Goal: Navigation & Orientation: Find specific page/section

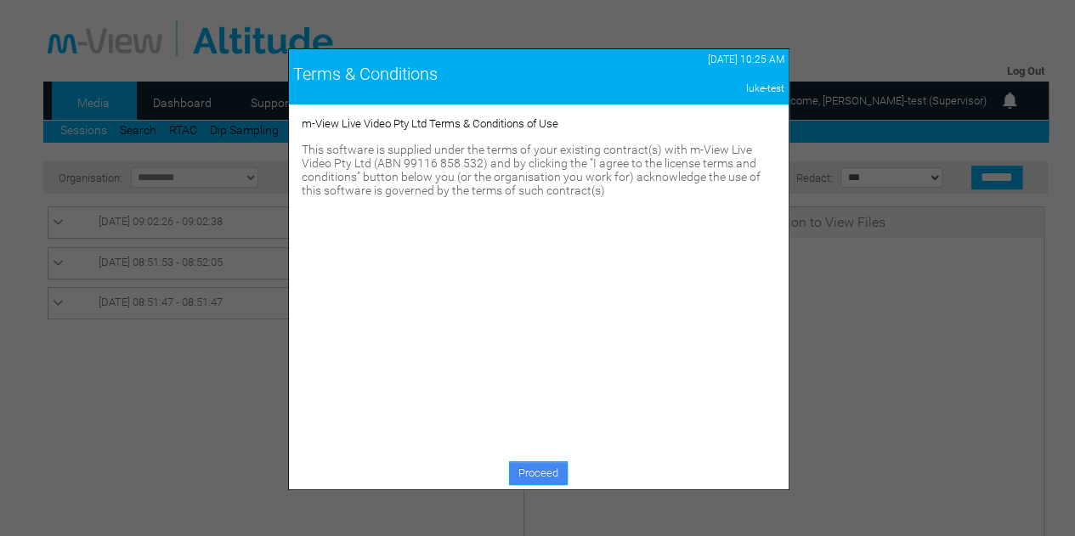
click at [544, 470] on link "Proceed" at bounding box center [538, 474] width 59 height 24
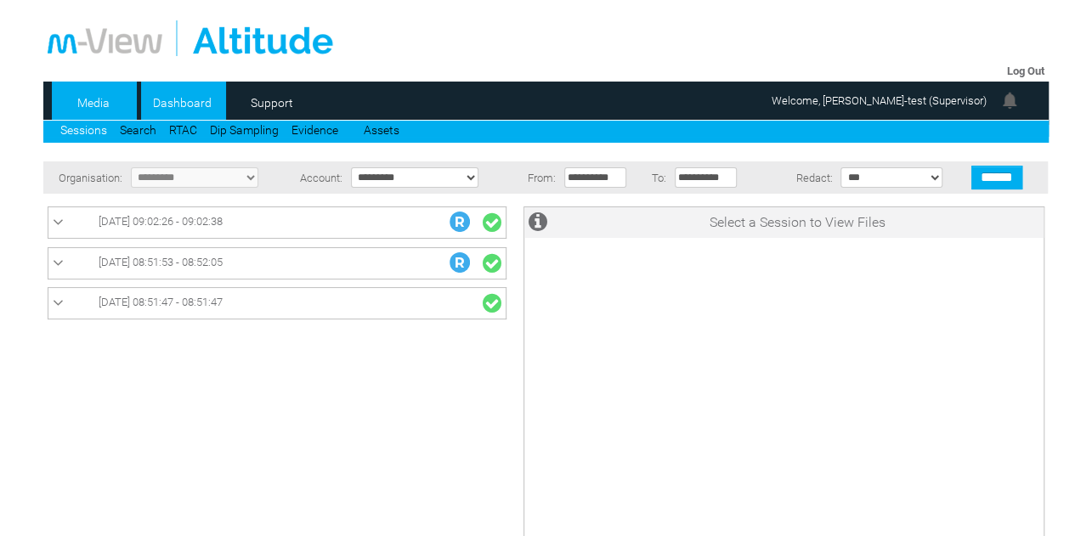
click at [185, 108] on link "Dashboard" at bounding box center [182, 102] width 82 height 25
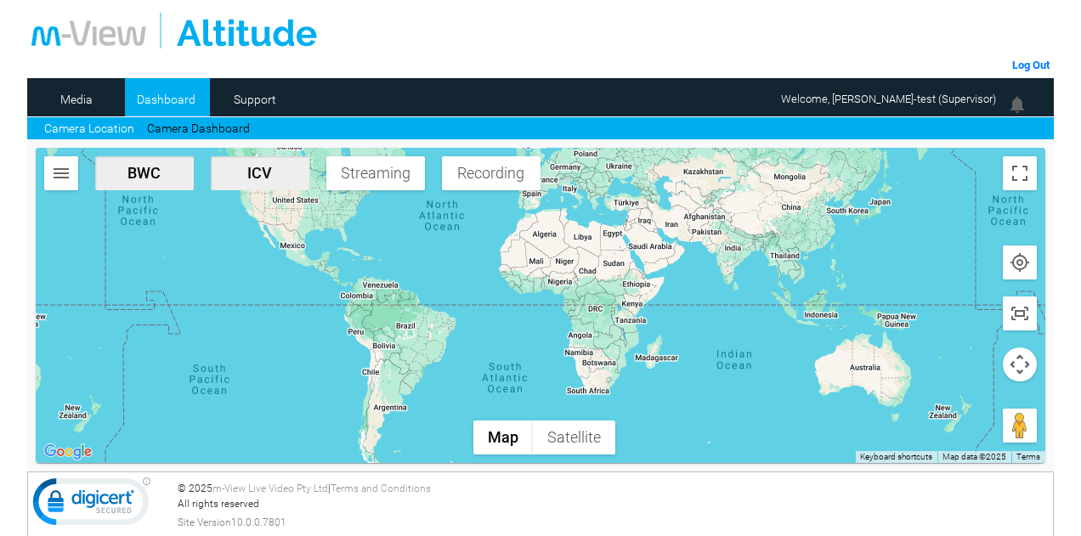
click at [237, 176] on span "ICV" at bounding box center [260, 173] width 85 height 18
click at [387, 174] on span "Streaming" at bounding box center [375, 173] width 85 height 18
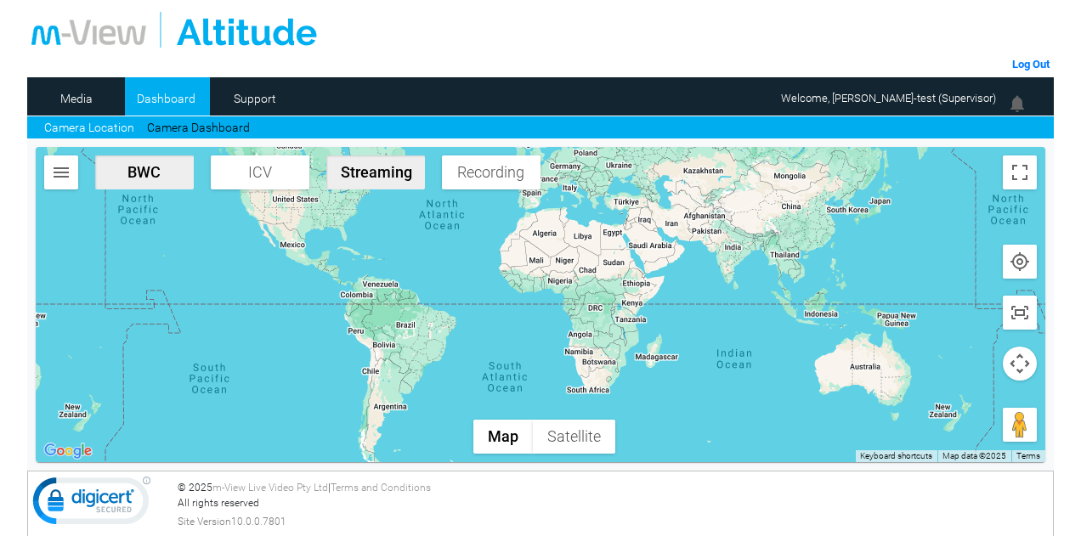
scroll to position [2, 0]
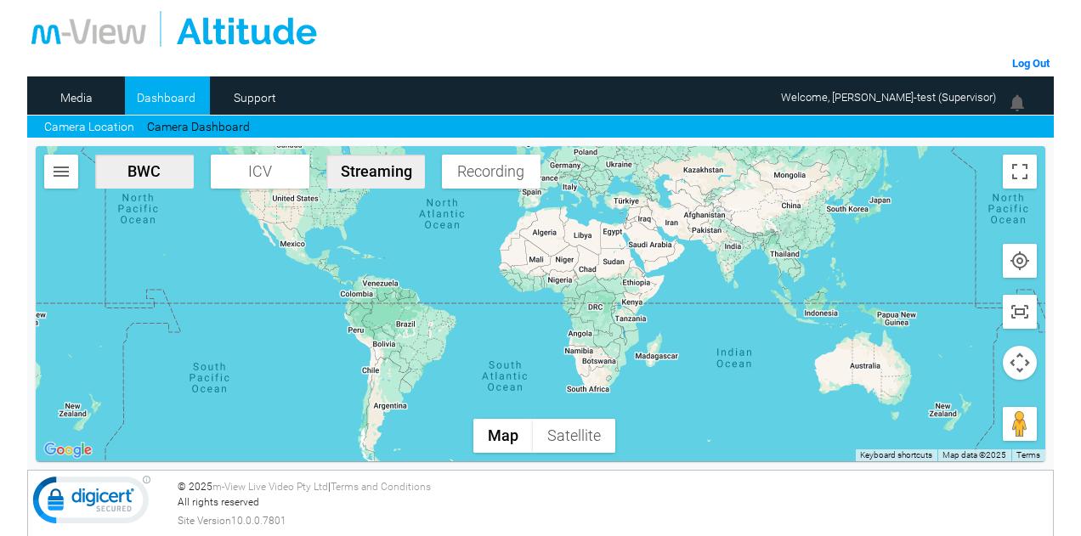
click at [71, 173] on img "button" at bounding box center [61, 171] width 20 height 20
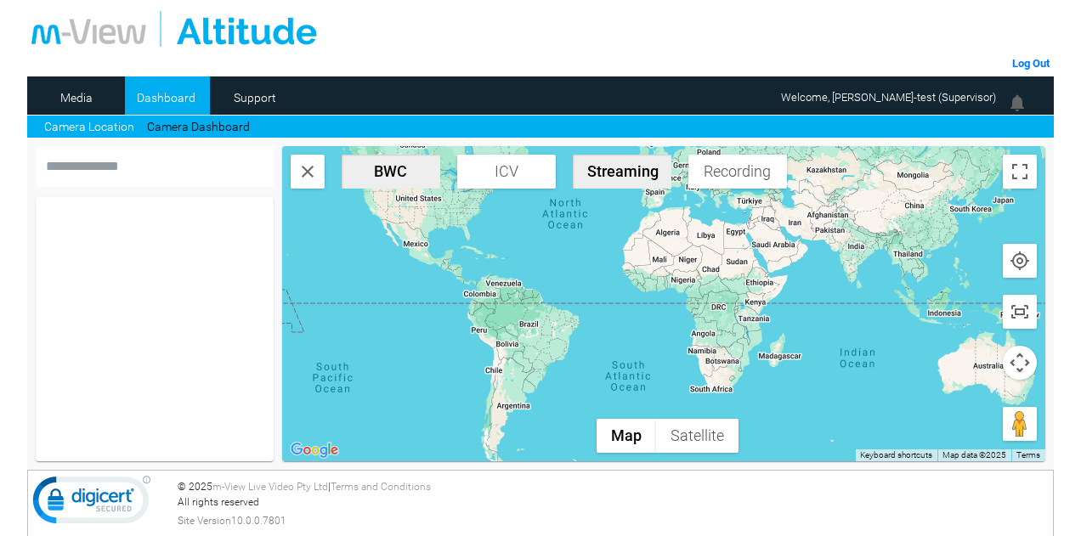
click at [71, 167] on input "text" at bounding box center [155, 166] width 238 height 41
type input "****"
click at [185, 121] on link "Camera Dashboard" at bounding box center [198, 127] width 103 height 18
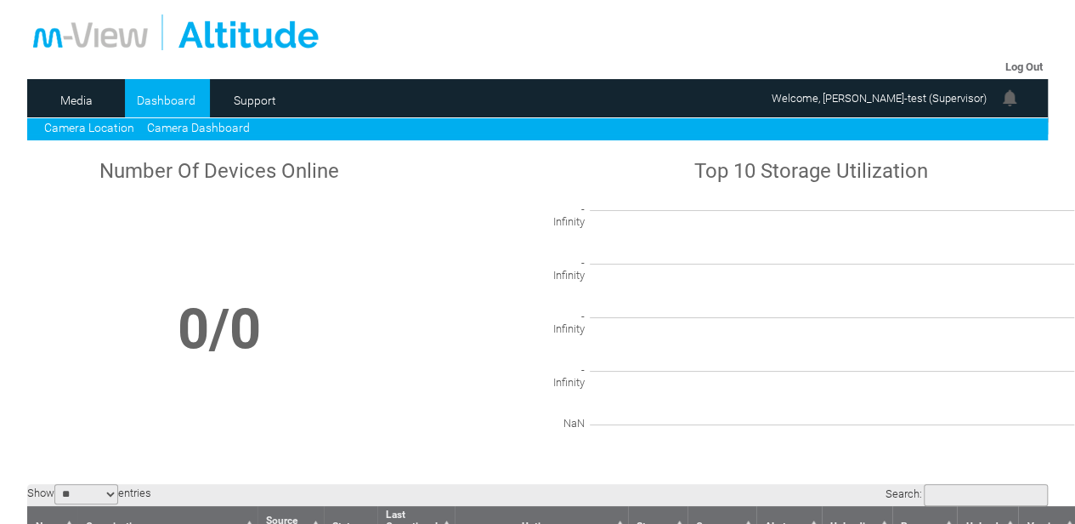
click at [69, 128] on link "Camera Location" at bounding box center [89, 128] width 90 height 14
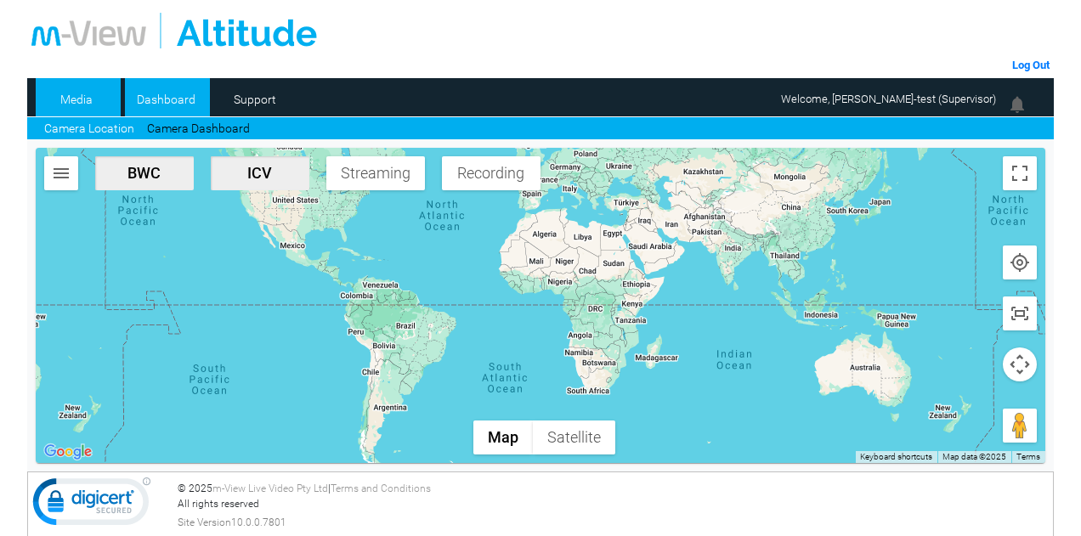
click at [69, 96] on link "Media" at bounding box center [77, 99] width 82 height 25
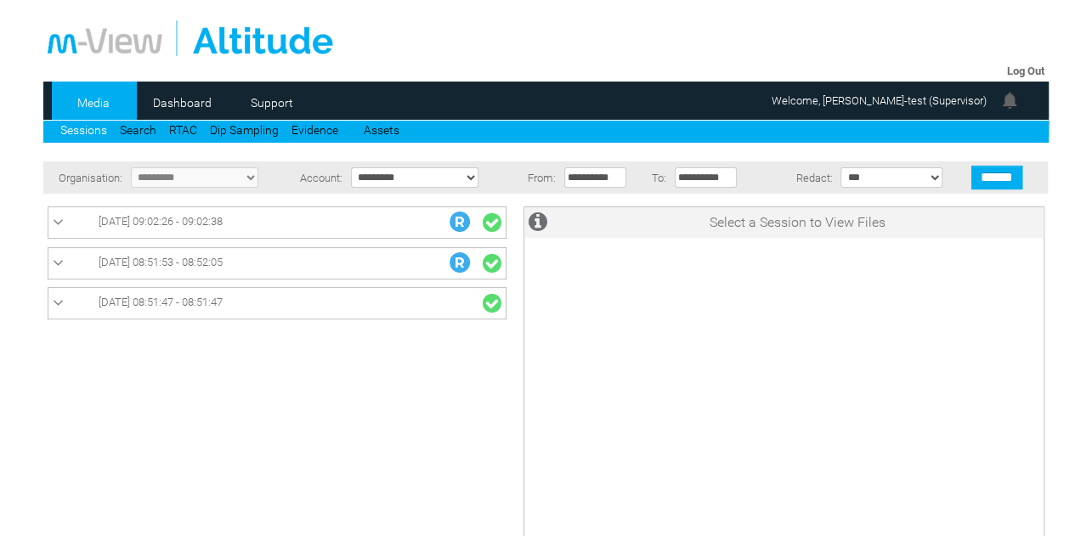
click at [365, 139] on div "Media Dashboard Support Sessions Search RTAC Dip Sampling Evidence Assets" at bounding box center [546, 112] width 1006 height 61
click at [377, 133] on link "Assets" at bounding box center [382, 130] width 36 height 14
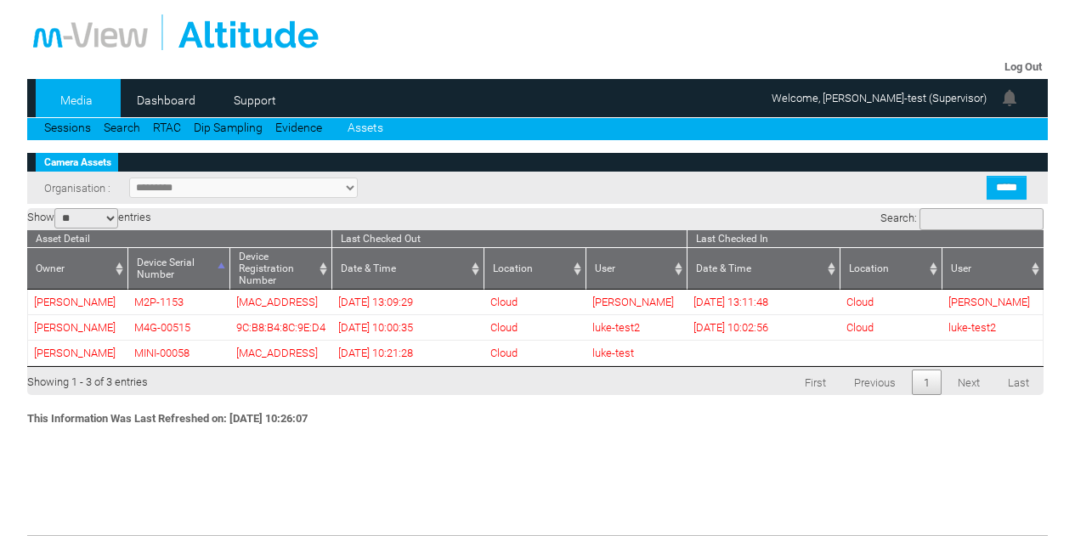
select select "**"
click at [161, 94] on link "Dashboard" at bounding box center [166, 100] width 82 height 25
click at [1028, 65] on link "Log Out" at bounding box center [1023, 66] width 37 height 13
